Goal: Information Seeking & Learning: Learn about a topic

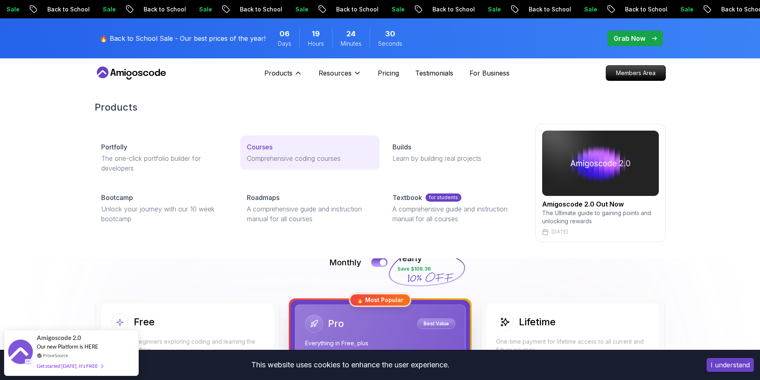
click at [259, 147] on p "Courses" at bounding box center [260, 147] width 26 height 10
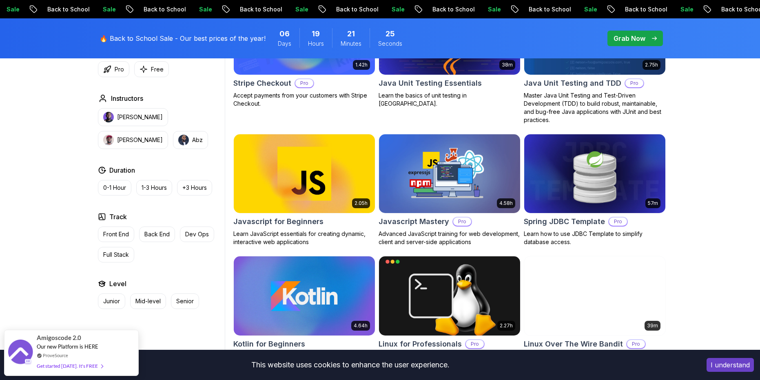
scroll to position [1510, 0]
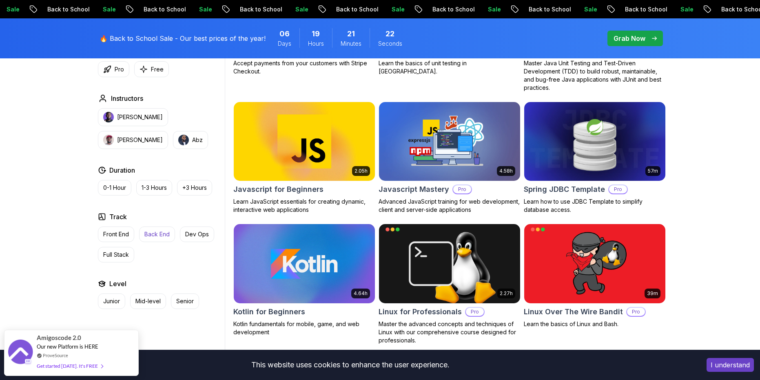
click at [156, 232] on p "Back End" at bounding box center [156, 234] width 25 height 8
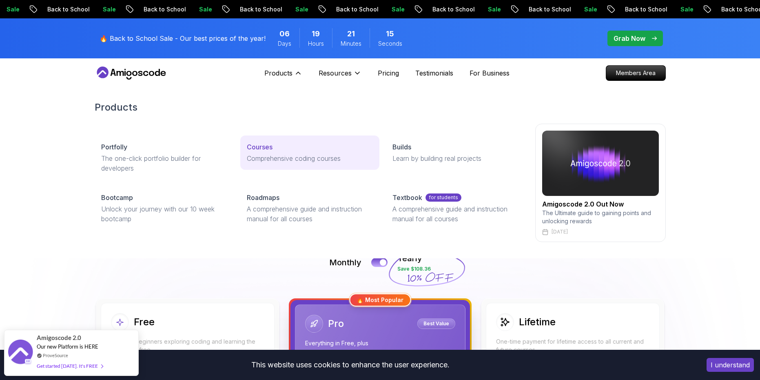
click at [258, 158] on p "Comprehensive coding courses" at bounding box center [310, 158] width 126 height 10
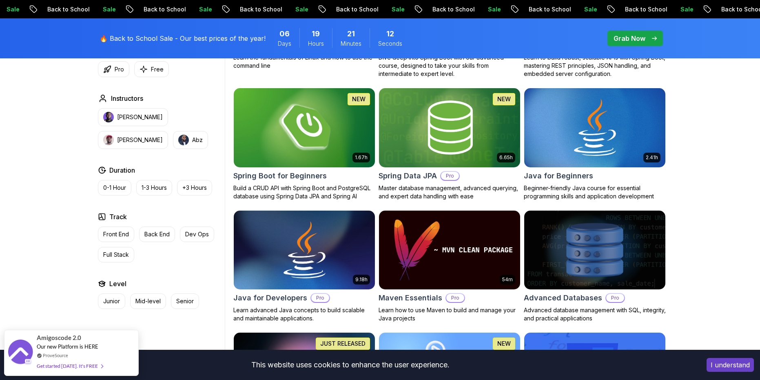
scroll to position [367, 0]
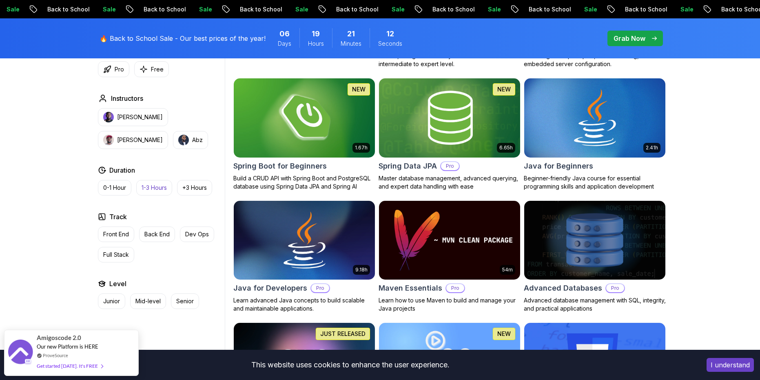
click at [159, 233] on p "Back End" at bounding box center [156, 234] width 25 height 8
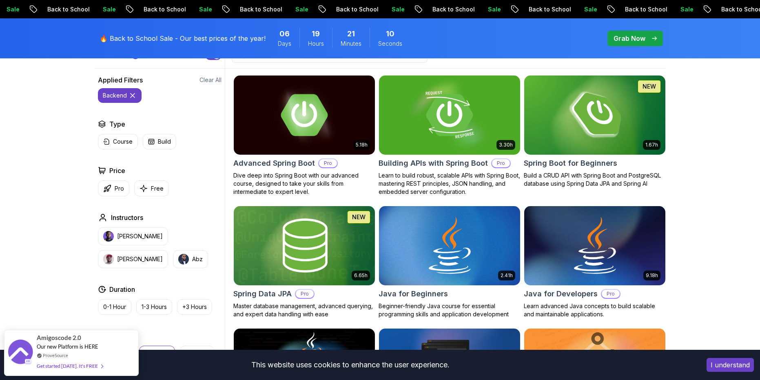
scroll to position [163, 0]
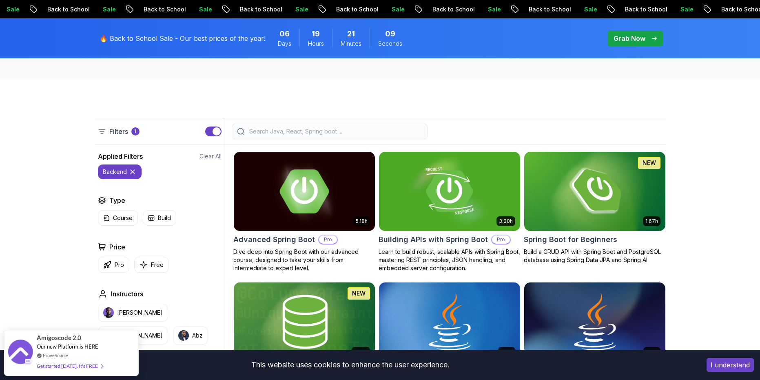
click at [300, 172] on img at bounding box center [304, 191] width 148 height 83
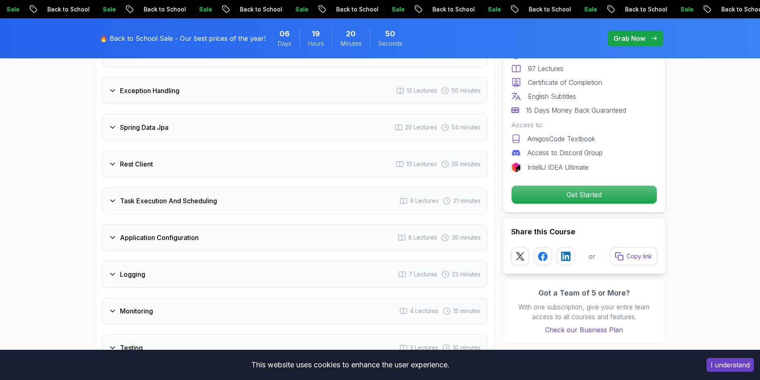
scroll to position [1347, 0]
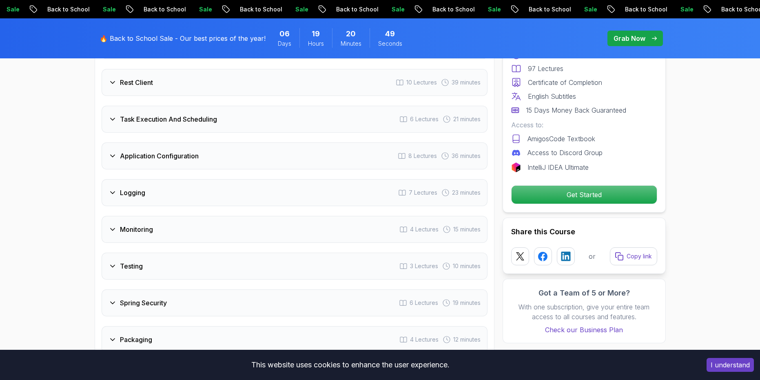
click at [229, 216] on div "Monitoring 4 Lectures 15 minutes" at bounding box center [295, 229] width 386 height 27
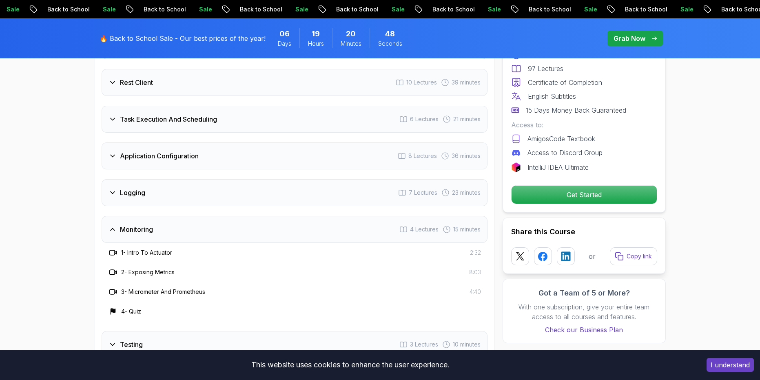
click at [229, 216] on div "Monitoring 4 Lectures 15 minutes" at bounding box center [295, 229] width 386 height 27
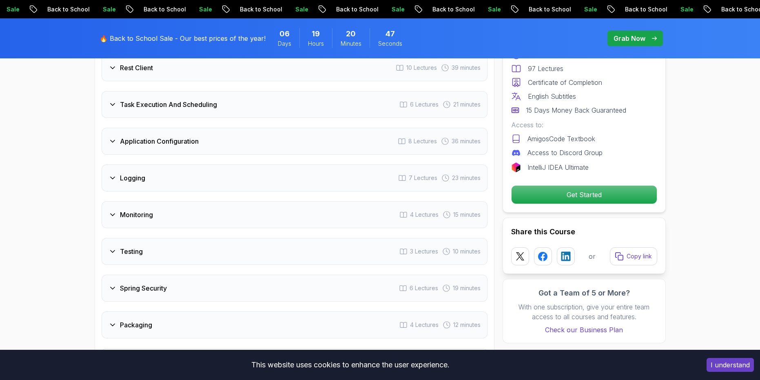
scroll to position [1370, 0]
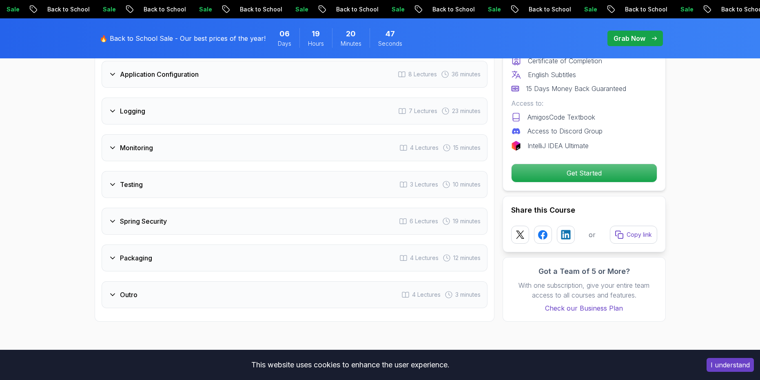
click at [176, 171] on div "Testing 3 Lectures 10 minutes" at bounding box center [295, 184] width 386 height 27
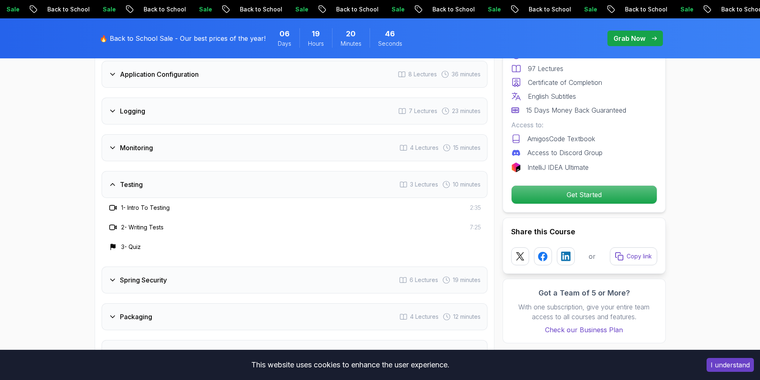
click at [176, 171] on div "Testing 3 Lectures 10 minutes" at bounding box center [295, 184] width 386 height 27
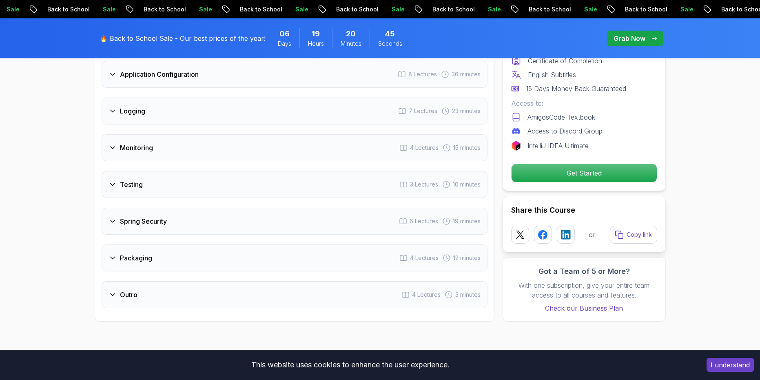
click at [177, 208] on div "Spring Security 6 Lectures 19 minutes" at bounding box center [295, 221] width 386 height 27
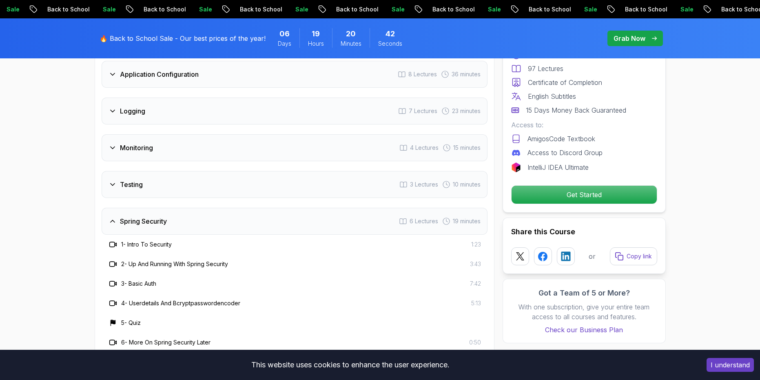
click at [177, 208] on div "Spring Security 6 Lectures 19 minutes" at bounding box center [295, 221] width 386 height 27
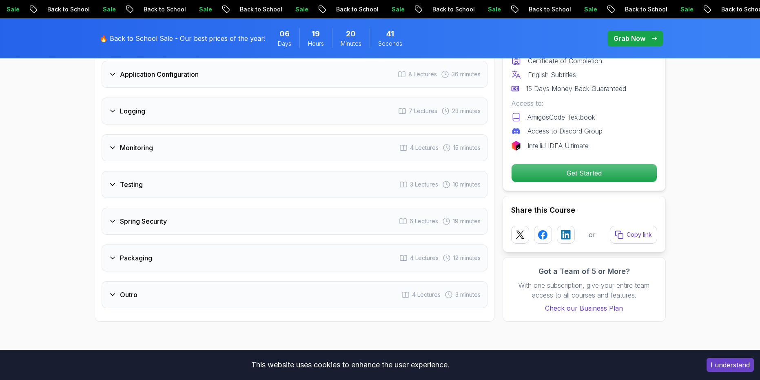
click at [167, 171] on div "Testing 3 Lectures 10 minutes" at bounding box center [295, 184] width 386 height 27
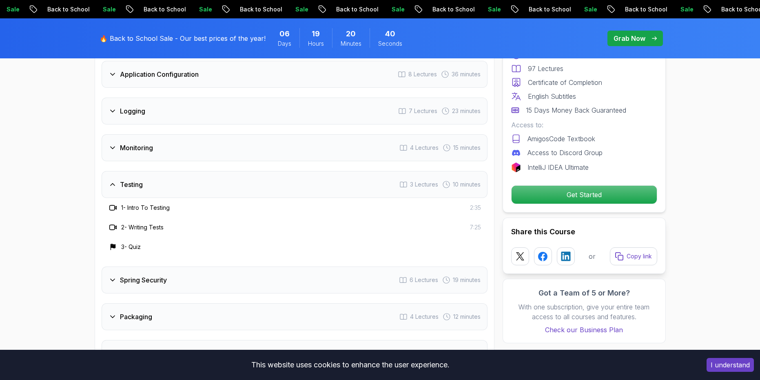
click at [167, 171] on div "Testing 3 Lectures 10 minutes" at bounding box center [295, 184] width 386 height 27
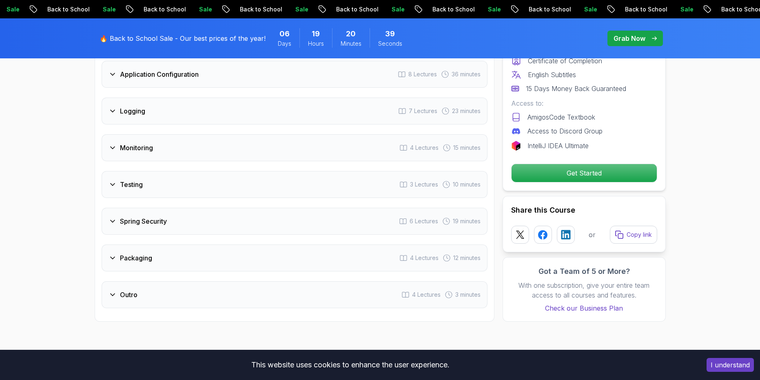
click at [171, 245] on div "Packaging 4 Lectures 12 minutes" at bounding box center [295, 258] width 386 height 27
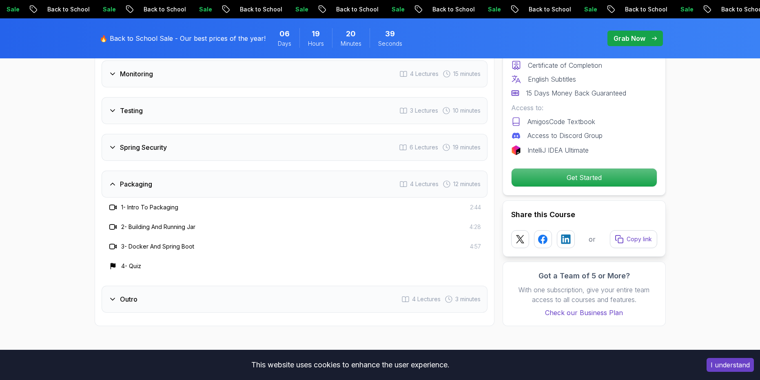
scroll to position [1452, 0]
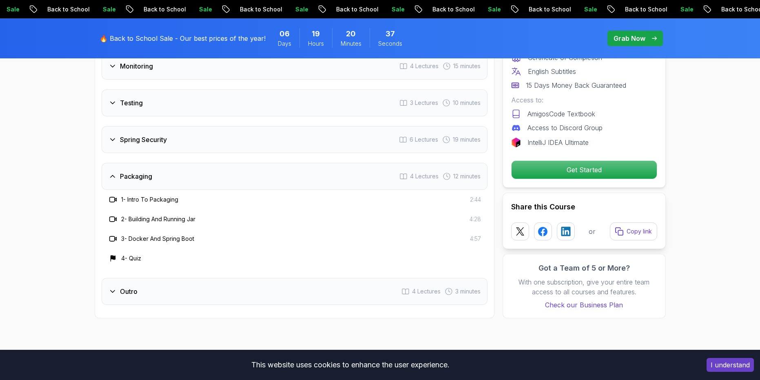
click at [189, 163] on div "Packaging 4 Lectures 12 minutes" at bounding box center [295, 176] width 386 height 27
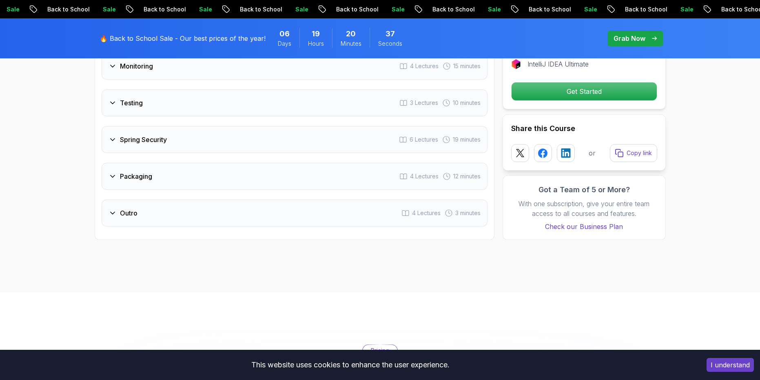
click at [178, 200] on div "Outro 4 Lectures 3 minutes" at bounding box center [295, 213] width 386 height 27
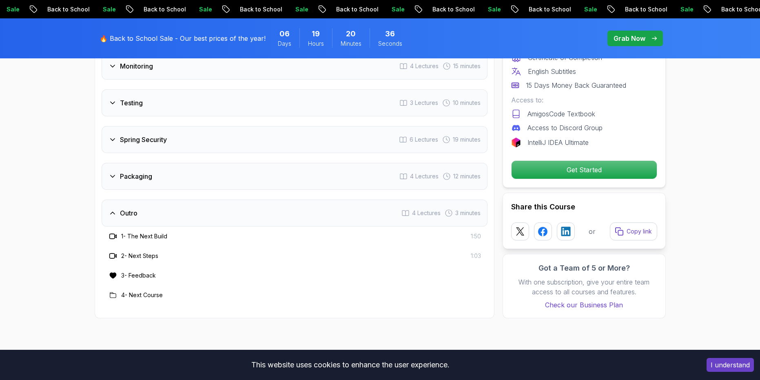
click at [178, 200] on div "Outro 4 Lectures 3 minutes" at bounding box center [295, 213] width 386 height 27
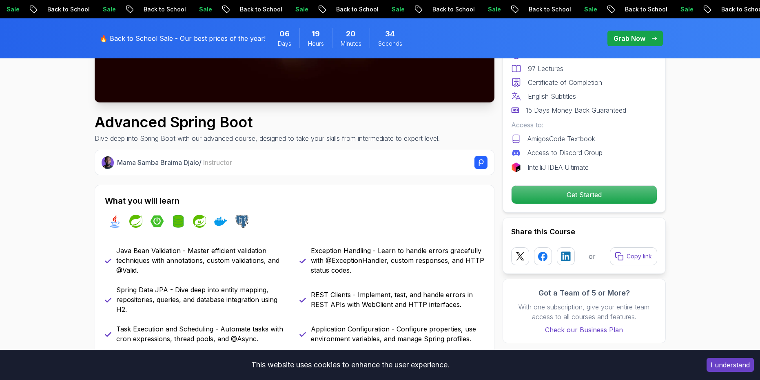
scroll to position [0, 0]
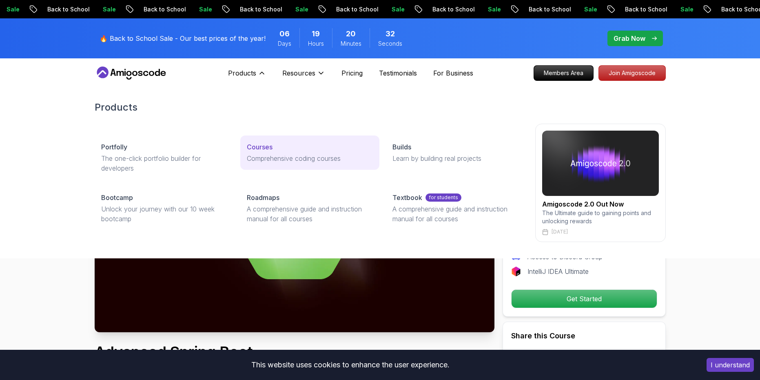
click at [258, 151] on p "Courses" at bounding box center [260, 147] width 26 height 10
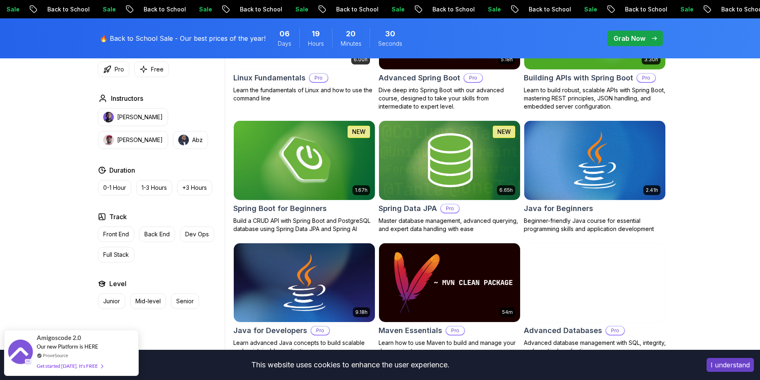
scroll to position [327, 0]
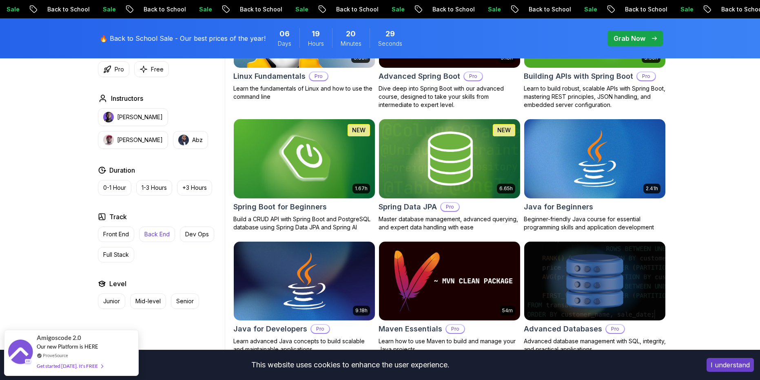
click at [160, 233] on p "Back End" at bounding box center [156, 234] width 25 height 8
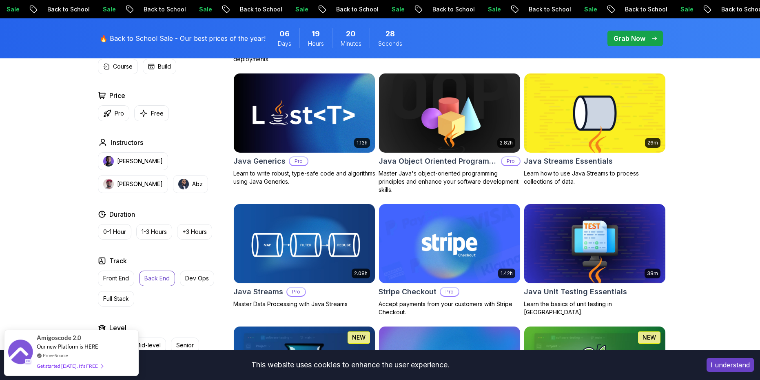
scroll to position [653, 0]
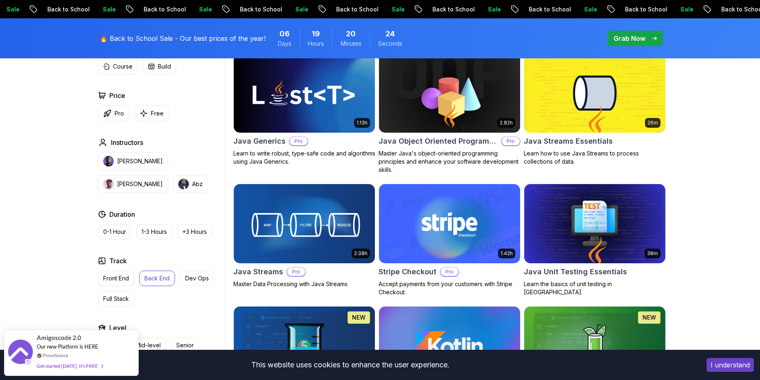
click at [185, 337] on div "Level Junior Mid-level Senior" at bounding box center [160, 338] width 124 height 30
click at [165, 340] on button "Mid-level" at bounding box center [148, 346] width 36 height 16
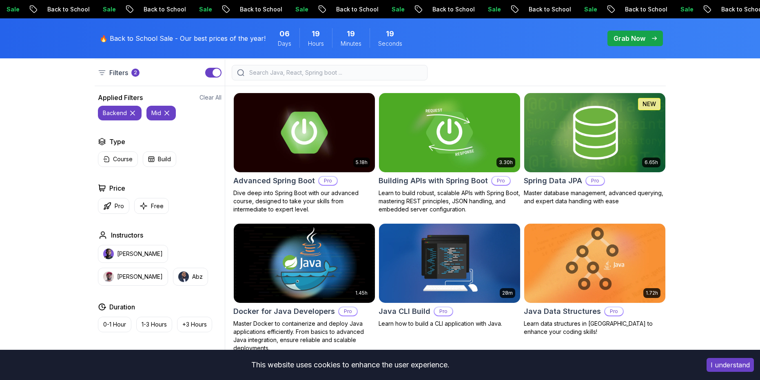
scroll to position [41, 0]
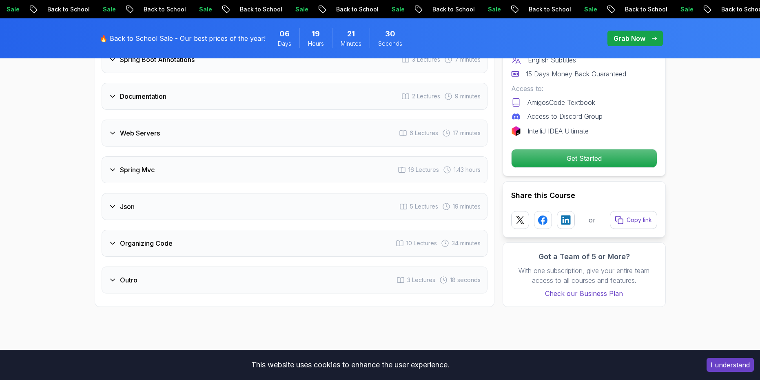
scroll to position [1551, 0]
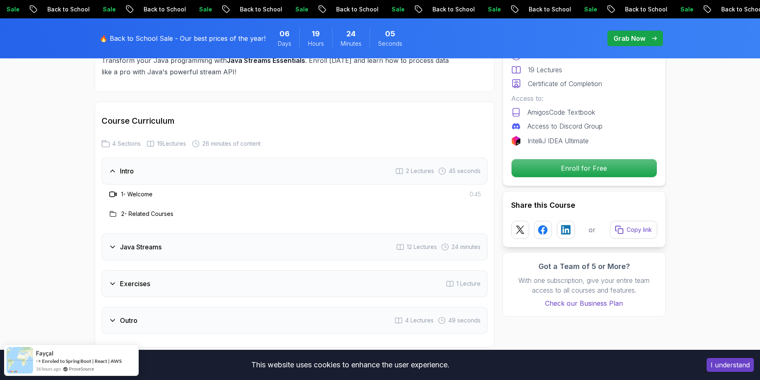
scroll to position [1061, 0]
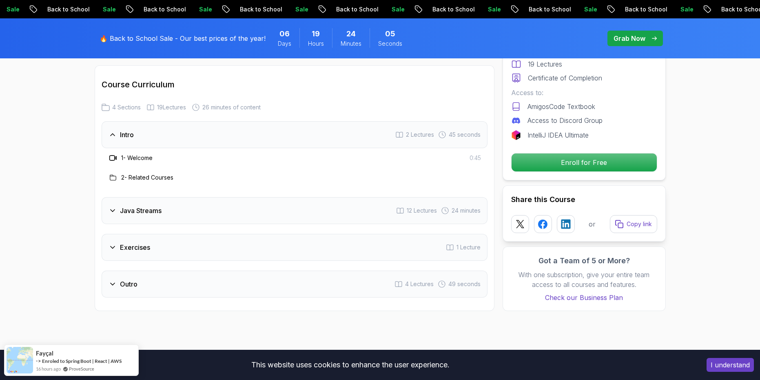
click at [156, 206] on h3 "Java Streams" at bounding box center [141, 211] width 42 height 10
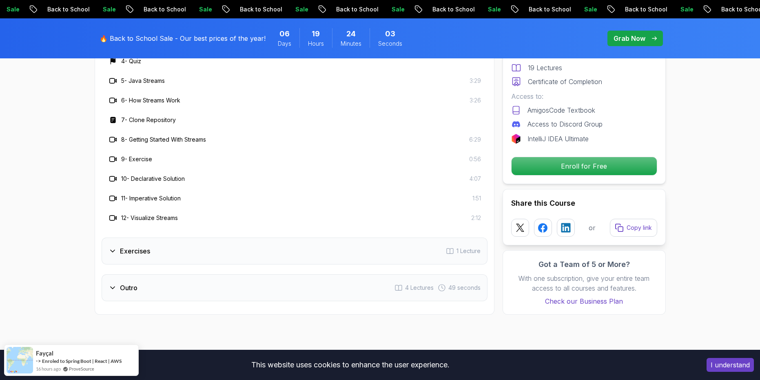
scroll to position [1265, 0]
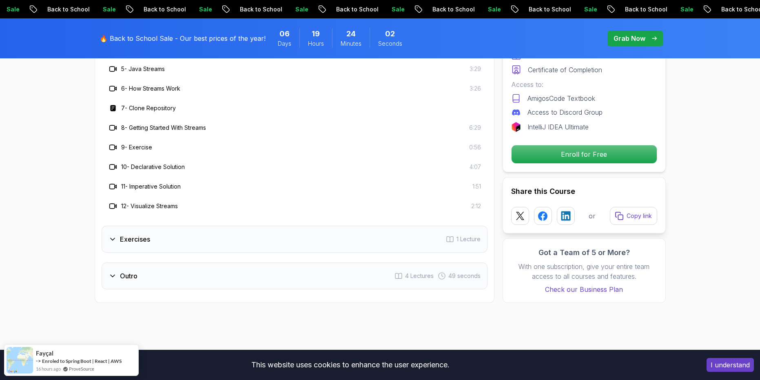
click at [165, 226] on div "Exercises 1 Lecture" at bounding box center [295, 239] width 386 height 27
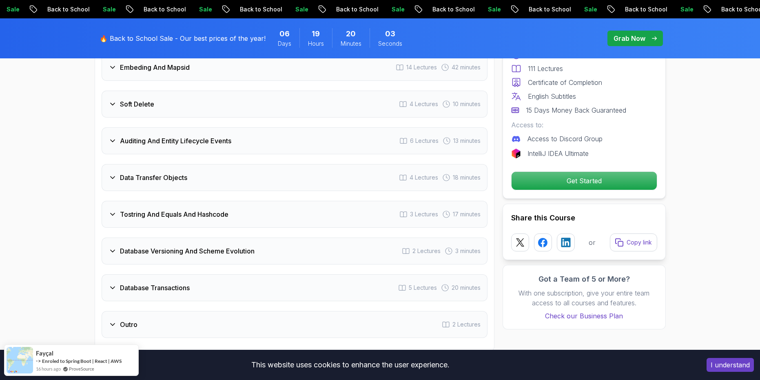
scroll to position [1633, 0]
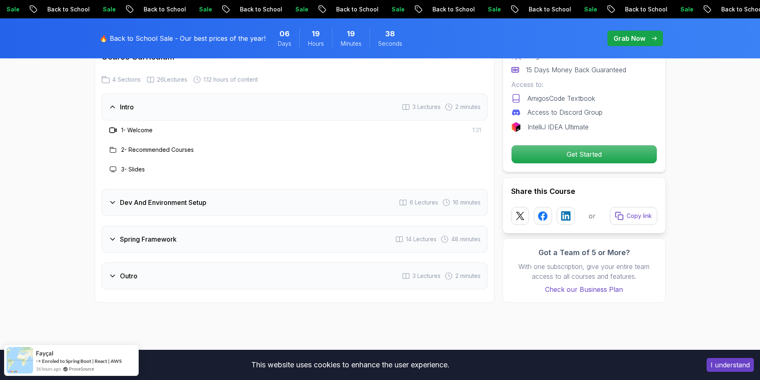
scroll to position [1061, 0]
